Goal: Task Accomplishment & Management: Complete application form

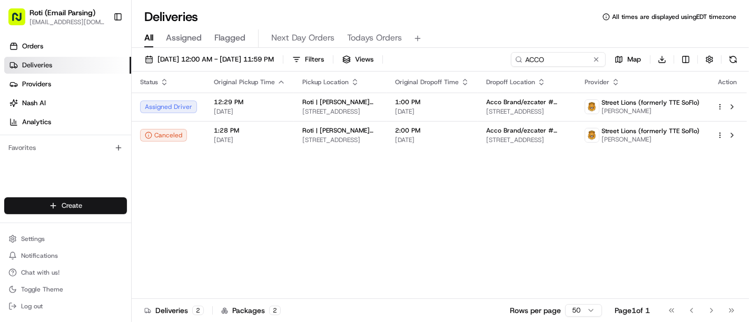
click at [76, 199] on html "Roti (Email Parsing) [EMAIL_ADDRESS][DOMAIN_NAME] Toggle Sidebar Orders Deliver…" at bounding box center [374, 161] width 749 height 322
click at [163, 220] on link "Delivery" at bounding box center [190, 225] width 117 height 19
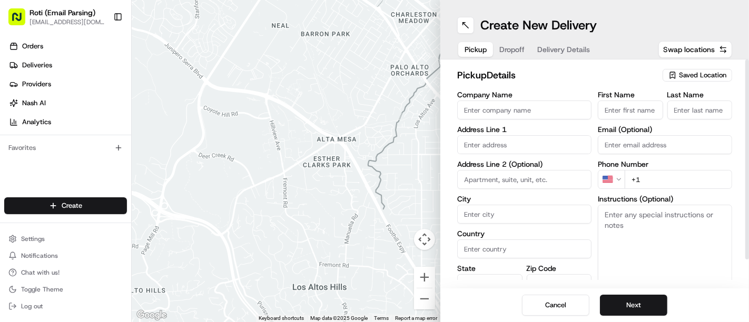
click at [691, 73] on span "Saved Location" at bounding box center [702, 75] width 47 height 9
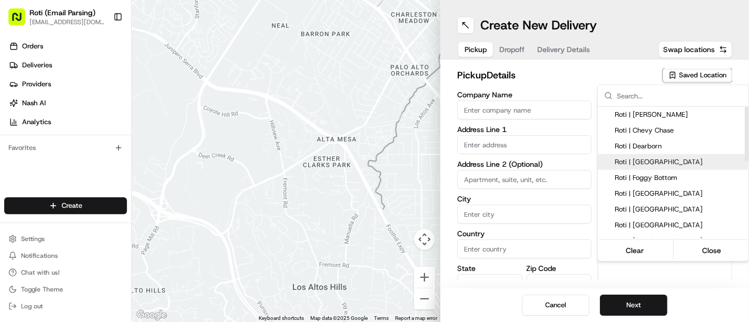
click at [657, 166] on span "Roti | [GEOGRAPHIC_DATA]" at bounding box center [680, 161] width 130 height 9
type input "Roti | [GEOGRAPHIC_DATA]"
type input "[STREET_ADDRESS]"
type input "[US_STATE]"
type input "US"
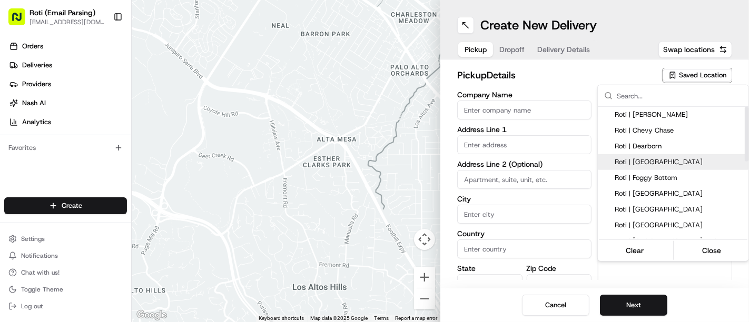
type input "DC"
type input "20004"
type input "Manager"
type input "[PHONE_NUMBER]"
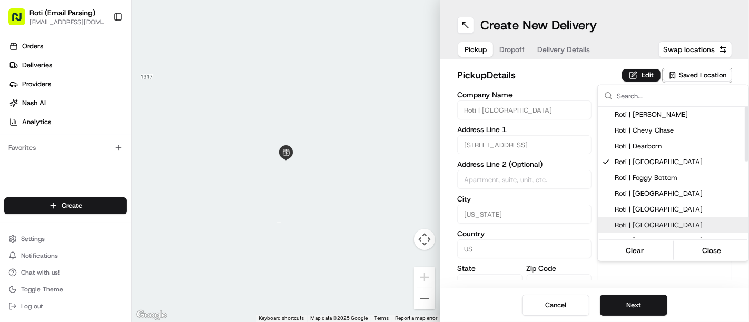
click at [623, 303] on html "Roti (Email Parsing) [EMAIL_ADDRESS][DOMAIN_NAME] Toggle Sidebar Orders Deliver…" at bounding box center [374, 161] width 749 height 322
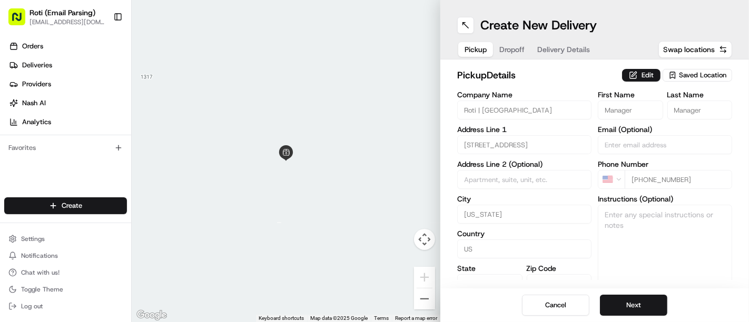
click at [623, 303] on button "Next" at bounding box center [633, 305] width 67 height 21
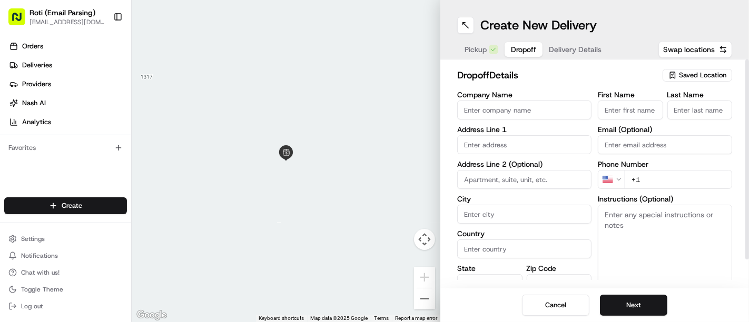
click at [473, 117] on input "Company Name" at bounding box center [524, 110] width 134 height 19
paste input "[GEOGRAPHIC_DATA]"
type input "[GEOGRAPHIC_DATA]"
click at [619, 117] on input "First Name" at bounding box center [630, 110] width 65 height 19
paste input "[PERSON_NAME]"
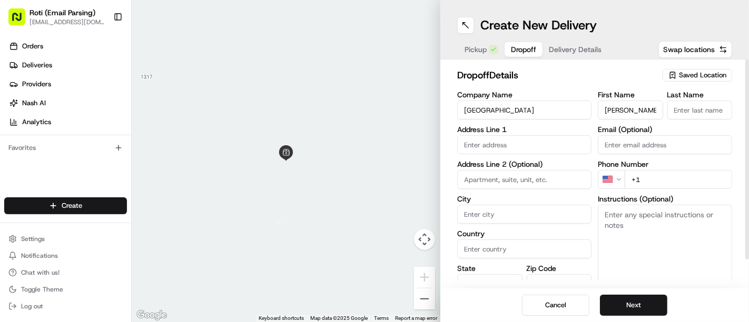
drag, startPoint x: 624, startPoint y: 107, endPoint x: 641, endPoint y: 111, distance: 17.1
click at [641, 111] on input "[PERSON_NAME]" at bounding box center [630, 110] width 65 height 19
type input "[PERSON_NAME]"
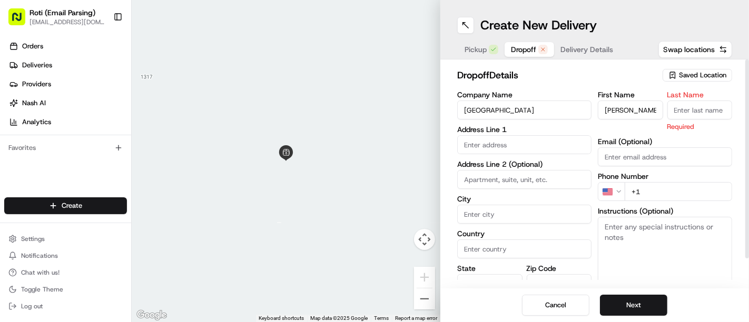
click at [687, 107] on input "Last Name" at bounding box center [699, 110] width 65 height 19
paste input "[PERSON_NAME]"
type input "[PERSON_NAME]"
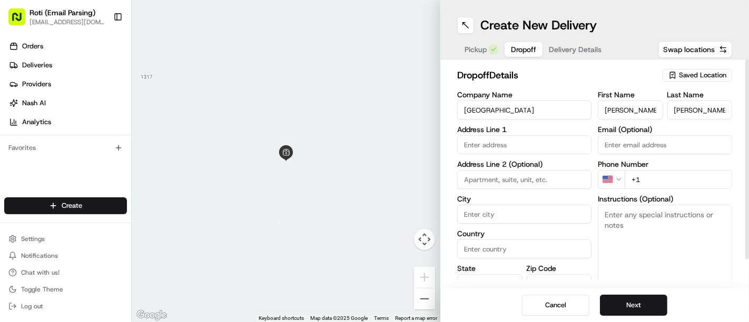
click at [529, 141] on input "text" at bounding box center [524, 144] width 134 height 19
paste input "[STREET_ADDRESS][US_STATE]"
drag, startPoint x: 512, startPoint y: 142, endPoint x: 481, endPoint y: 147, distance: 30.9
click at [481, 147] on input "[STREET_ADDRESS][US_STATE]" at bounding box center [524, 144] width 134 height 19
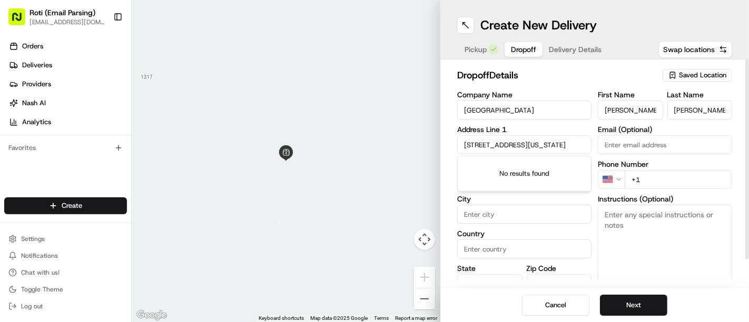
drag, startPoint x: 479, startPoint y: 147, endPoint x: 484, endPoint y: 145, distance: 5.7
click at [484, 145] on input "[STREET_ADDRESS][US_STATE]" at bounding box center [524, 144] width 134 height 19
drag, startPoint x: 484, startPoint y: 145, endPoint x: 549, endPoint y: 139, distance: 65.6
click at [549, 139] on input "[STREET_ADDRESS][US_STATE]" at bounding box center [524, 144] width 134 height 19
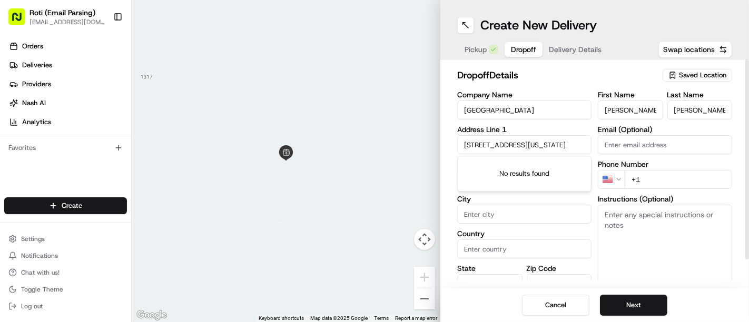
scroll to position [0, 74]
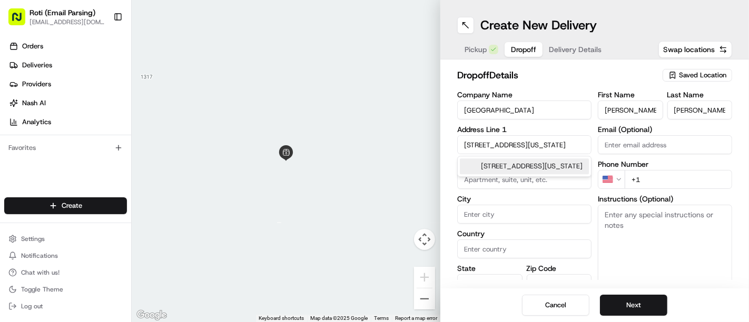
click at [527, 172] on div "[STREET_ADDRESS][US_STATE]" at bounding box center [524, 167] width 129 height 16
type input "[STREET_ADDRESS][US_STATE]"
type input "[US_STATE]"
type input "[GEOGRAPHIC_DATA]"
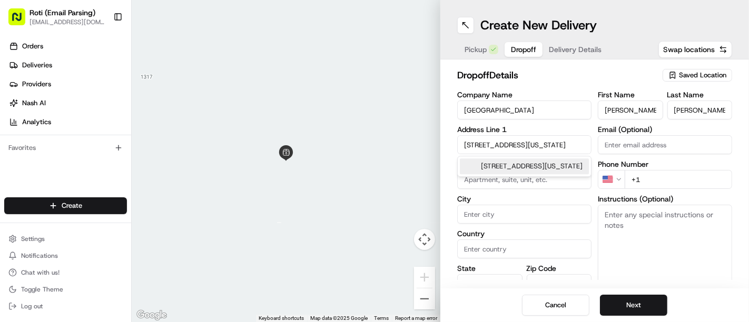
type input "DC"
type input "20001"
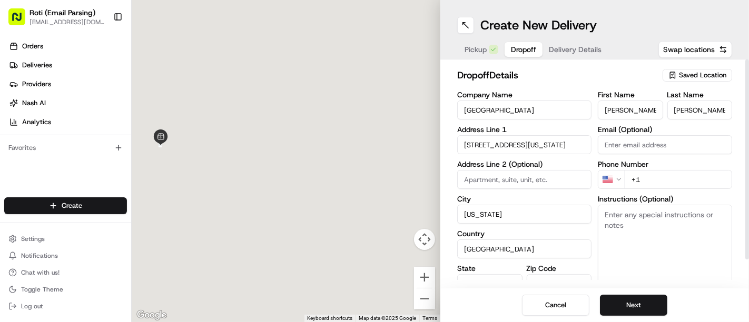
type input "[STREET_ADDRESS]"
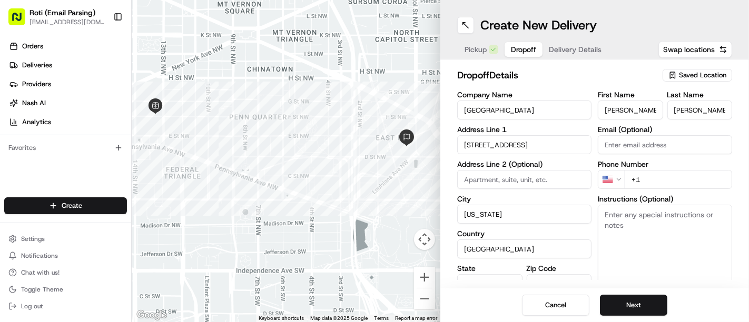
paste input "Conference room 383"
type input "Conference room 383"
click at [739, 196] on div "dropoff Details Saved Location Company Name [GEOGRAPHIC_DATA] Address Line [GEO…" at bounding box center [594, 174] width 309 height 229
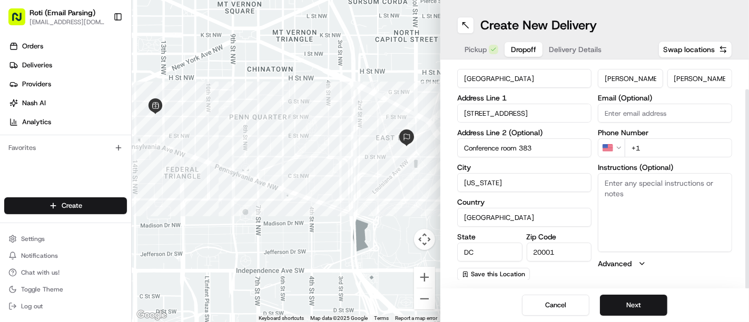
drag, startPoint x: 748, startPoint y: 204, endPoint x: 746, endPoint y: 281, distance: 76.9
click at [746, 281] on div at bounding box center [747, 189] width 4 height 200
click at [582, 252] on input "20001" at bounding box center [559, 252] width 65 height 19
type input "20001"
click at [626, 192] on textarea "Instructions (Optional)" at bounding box center [665, 212] width 134 height 79
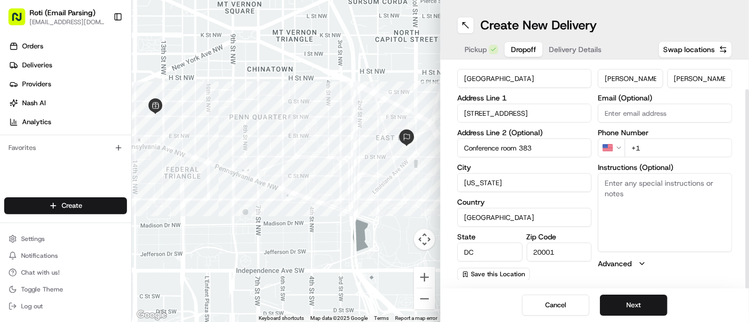
paste textarea "Call customer upon [DOMAIN_NAME]"
click at [609, 185] on textarea "Call customer upon [DOMAIN_NAME]" at bounding box center [665, 212] width 134 height 79
type textarea "Call customer upon [DOMAIN_NAME]"
click at [662, 153] on input "+1" at bounding box center [678, 148] width 107 height 19
paste input "[PHONE_NUMBER]"
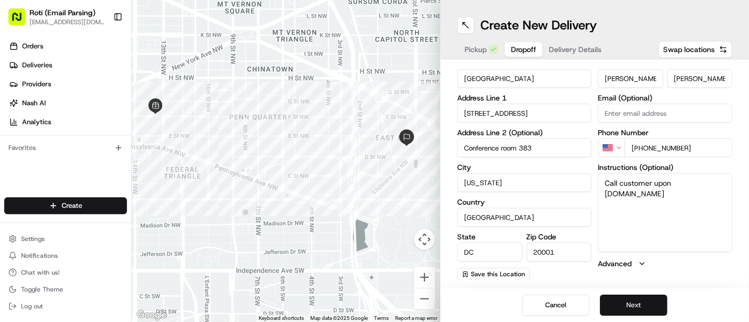
type input "[PHONE_NUMBER]"
click at [614, 300] on button "Next" at bounding box center [633, 305] width 67 height 21
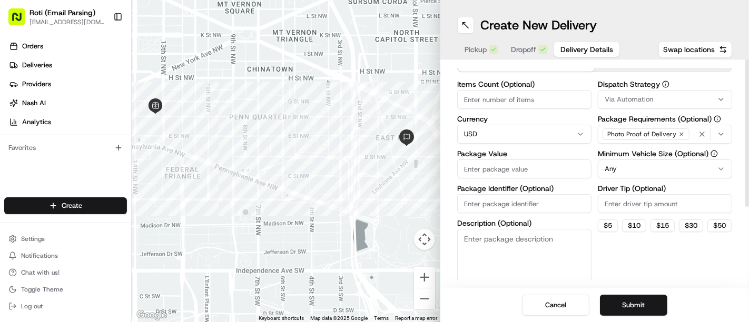
scroll to position [0, 0]
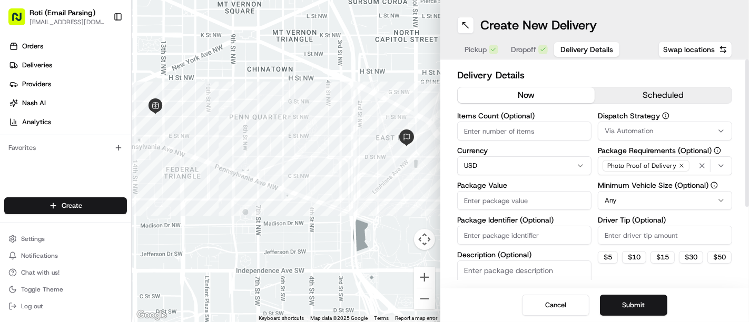
drag, startPoint x: 748, startPoint y: 203, endPoint x: 745, endPoint y: 82, distance: 121.2
click at [745, 82] on div at bounding box center [747, 133] width 4 height 147
click at [685, 98] on button "scheduled" at bounding box center [663, 95] width 137 height 16
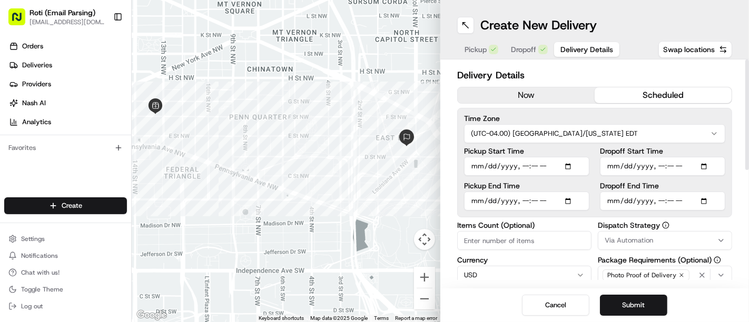
click at [620, 233] on button "Via Automation" at bounding box center [665, 240] width 134 height 19
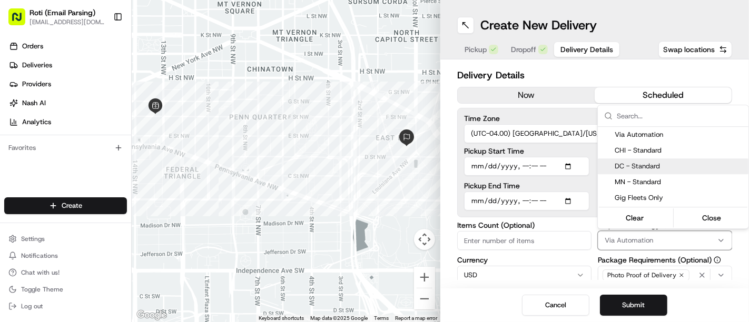
click at [634, 169] on span "DC - Standard" at bounding box center [680, 166] width 130 height 9
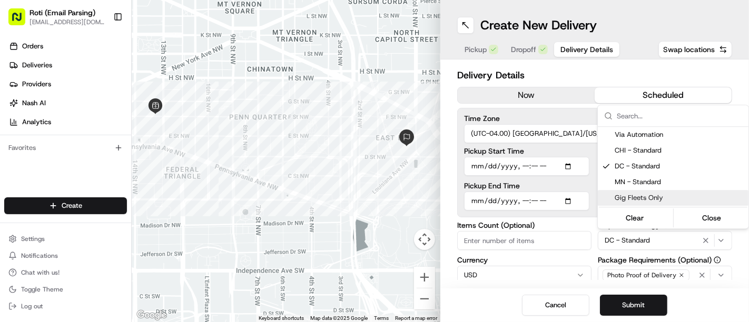
click at [589, 229] on html "Roti (Email Parsing) [EMAIL_ADDRESS][DOMAIN_NAME] Toggle Sidebar Orders Deliver…" at bounding box center [374, 161] width 749 height 322
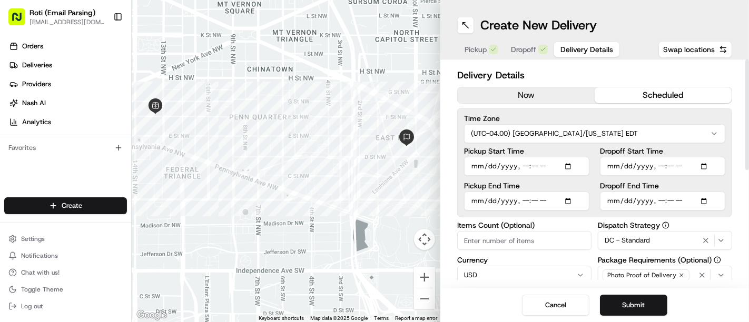
click at [710, 160] on input "Dropoff Start Time" at bounding box center [662, 166] width 125 height 19
click at [705, 162] on input "Dropoff Start Time" at bounding box center [662, 166] width 125 height 19
type input "[DATE]T16:15"
click at [725, 67] on div "Delivery Details now scheduled Time Zone (UTC-04.00) [GEOGRAPHIC_DATA]/[US_STAT…" at bounding box center [594, 174] width 309 height 229
click at [707, 196] on input "Dropoff End Time" at bounding box center [662, 201] width 125 height 19
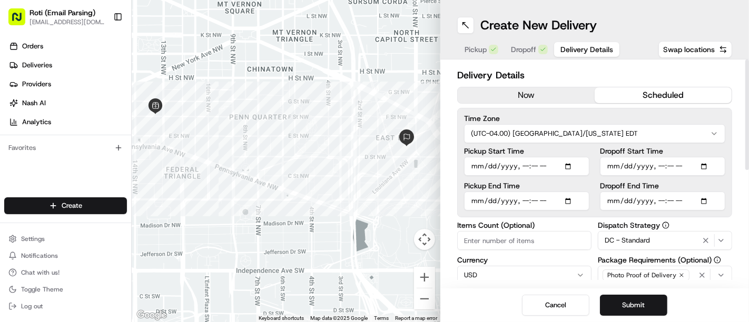
click at [734, 84] on div "Delivery Details now scheduled Time Zone (UTC-04.00) [GEOGRAPHIC_DATA]/[US_STAT…" at bounding box center [594, 174] width 309 height 229
type input "[DATE]T16:30"
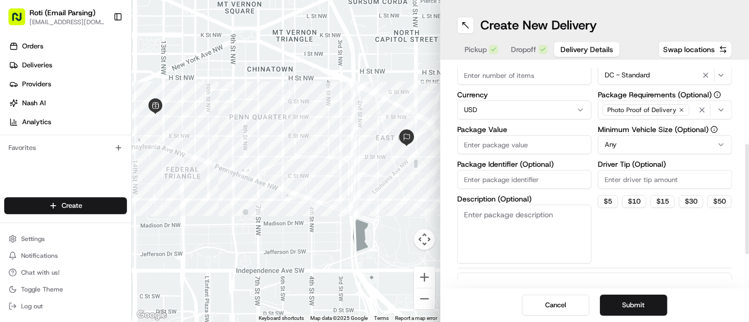
drag, startPoint x: 748, startPoint y: 109, endPoint x: 743, endPoint y: 196, distance: 87.1
click at [745, 196] on div at bounding box center [747, 199] width 4 height 111
click at [664, 172] on input "Driver Tip (Optional)" at bounding box center [665, 179] width 134 height 19
type input "25"
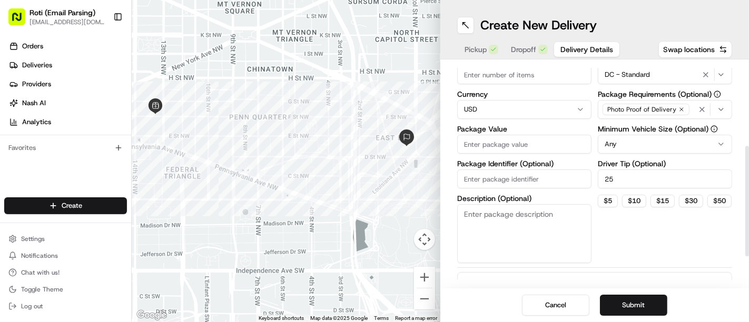
click at [642, 143] on html "Roti (Email Parsing) [EMAIL_ADDRESS][DOMAIN_NAME] Toggle Sidebar Orders Deliver…" at bounding box center [374, 161] width 749 height 322
click at [540, 184] on input "Package Identifier (Optional)" at bounding box center [524, 179] width 134 height 19
paste input "[GEOGRAPHIC_DATA]"
type input "[GEOGRAPHIC_DATA]25"
click at [532, 135] on input "Package Value" at bounding box center [524, 144] width 134 height 19
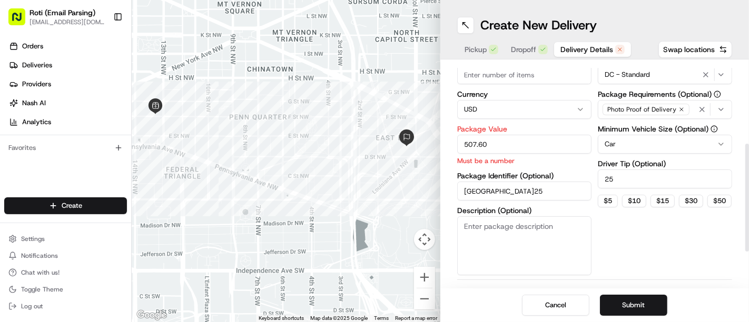
type input "507.60"
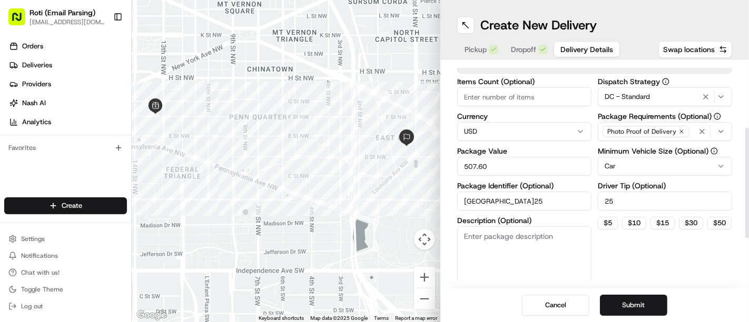
scroll to position [129, 0]
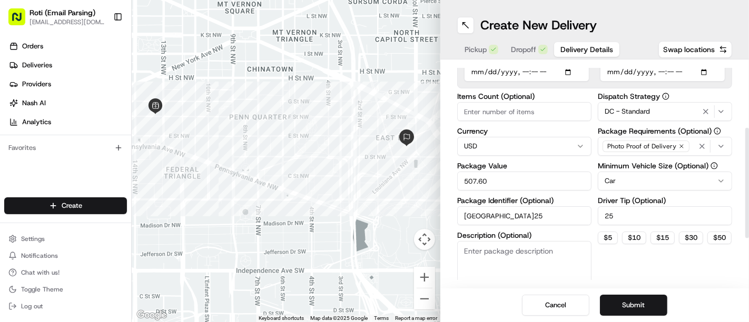
drag, startPoint x: 748, startPoint y: 222, endPoint x: 743, endPoint y: 205, distance: 17.8
click at [745, 205] on div at bounding box center [747, 183] width 4 height 111
click at [498, 112] on input "Items Count (Optional)" at bounding box center [524, 111] width 134 height 19
type input "8"
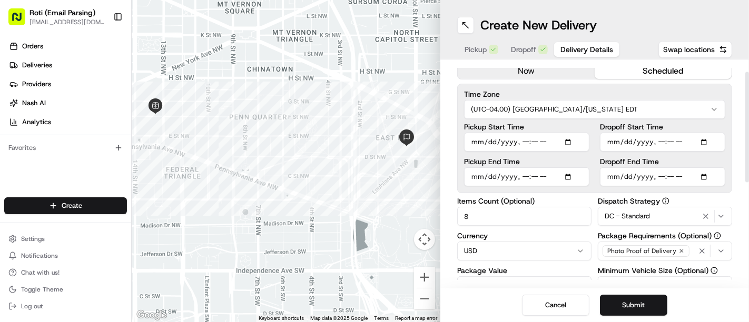
scroll to position [24, 0]
drag, startPoint x: 748, startPoint y: 202, endPoint x: 747, endPoint y: 147, distance: 54.8
click at [747, 147] on div at bounding box center [747, 127] width 4 height 111
click at [629, 309] on button "Submit" at bounding box center [633, 305] width 67 height 21
